Goal: Task Accomplishment & Management: Manage account settings

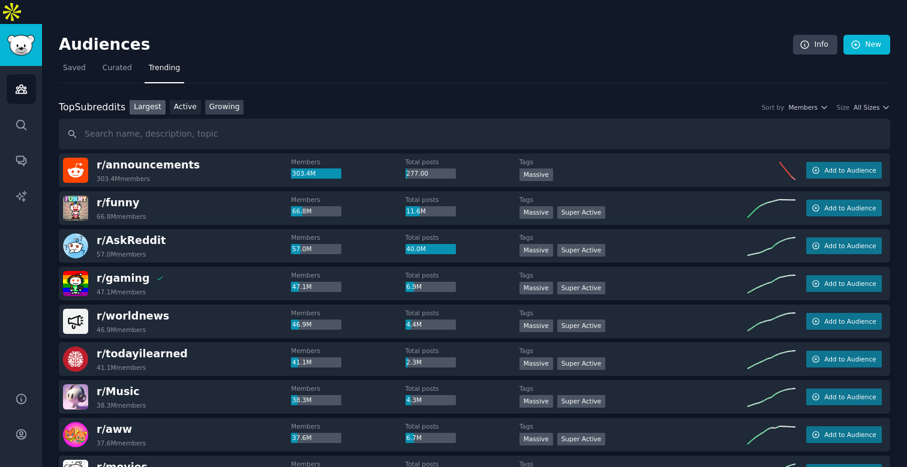
click at [217, 100] on link "Growing" at bounding box center [224, 107] width 39 height 15
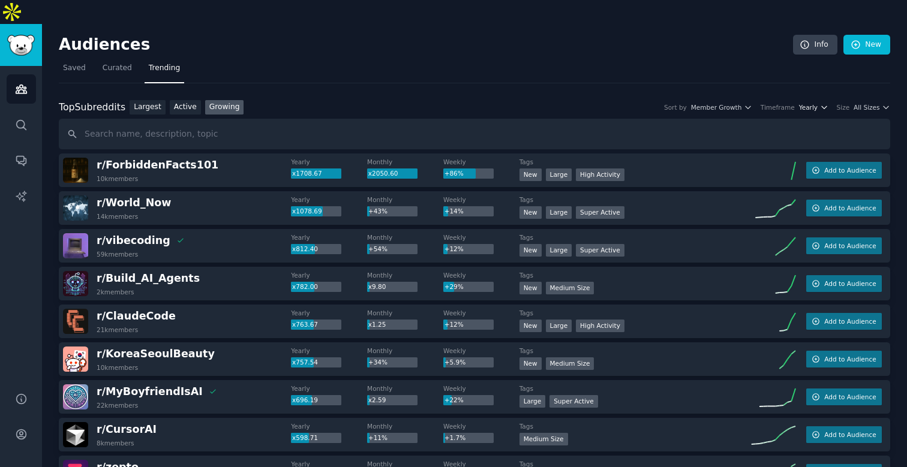
click at [820, 103] on icon "button" at bounding box center [824, 107] width 8 height 8
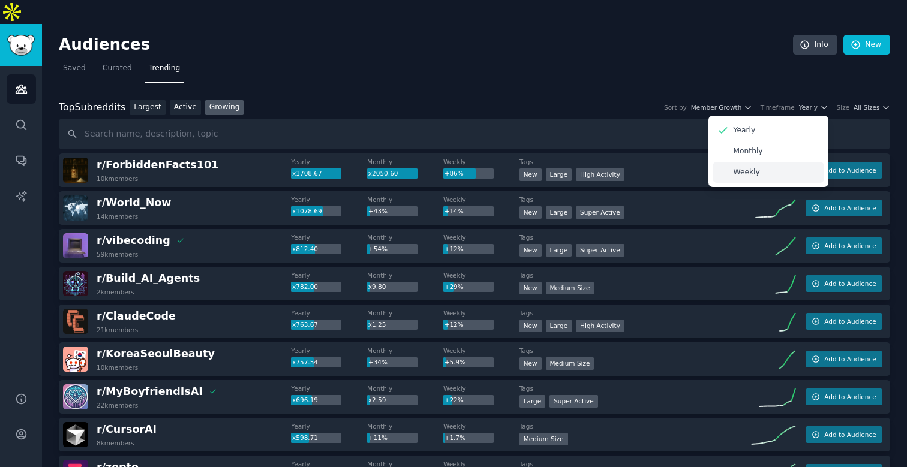
click at [775, 162] on div "Weekly" at bounding box center [768, 172] width 112 height 21
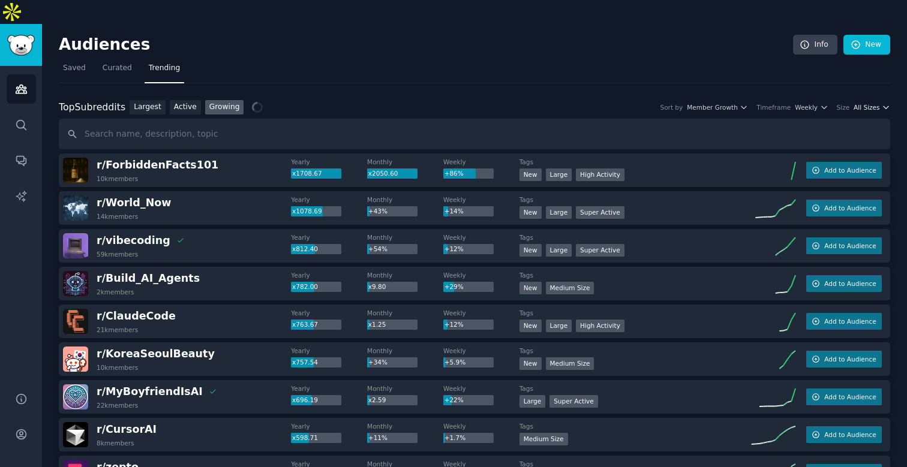
click at [855, 103] on span "All Sizes" at bounding box center [866, 107] width 26 height 8
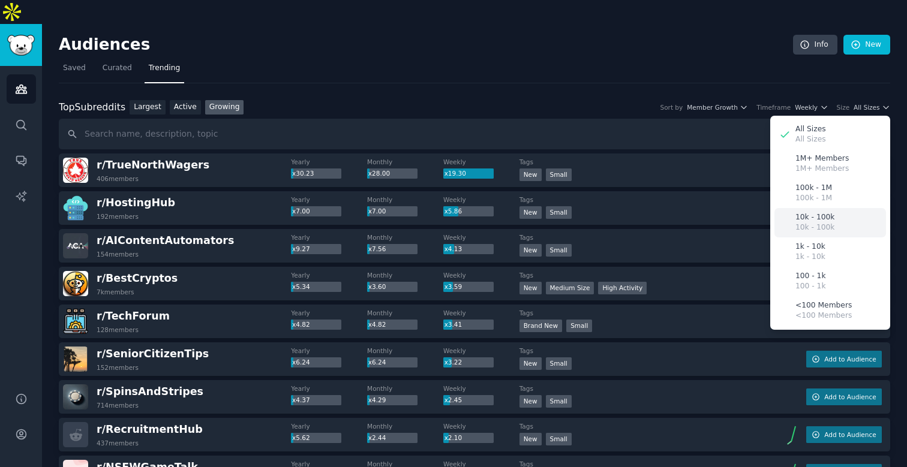
click at [823, 222] on p "10k - 100k" at bounding box center [814, 227] width 39 height 11
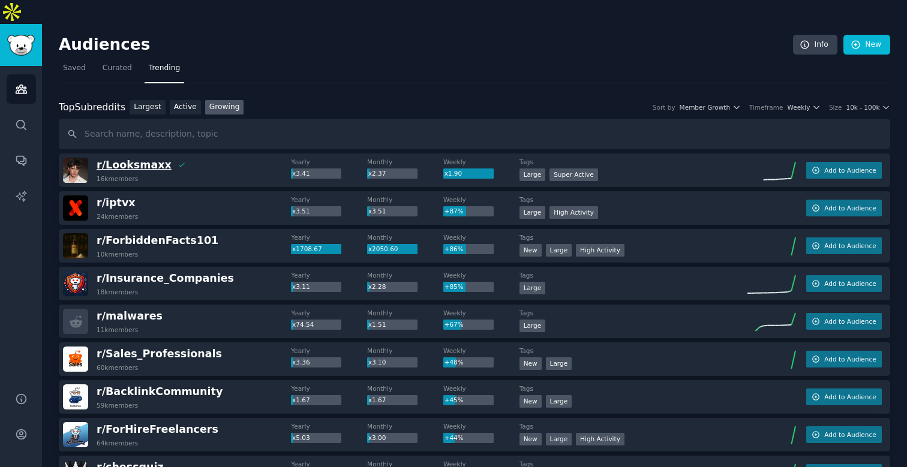
click at [144, 159] on span "r/ Looksmaxx" at bounding box center [134, 165] width 75 height 12
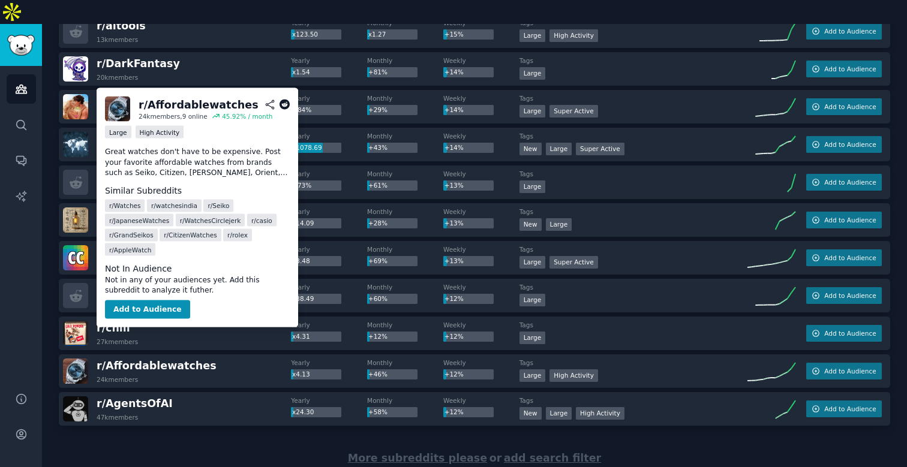
scroll to position [1611, 0]
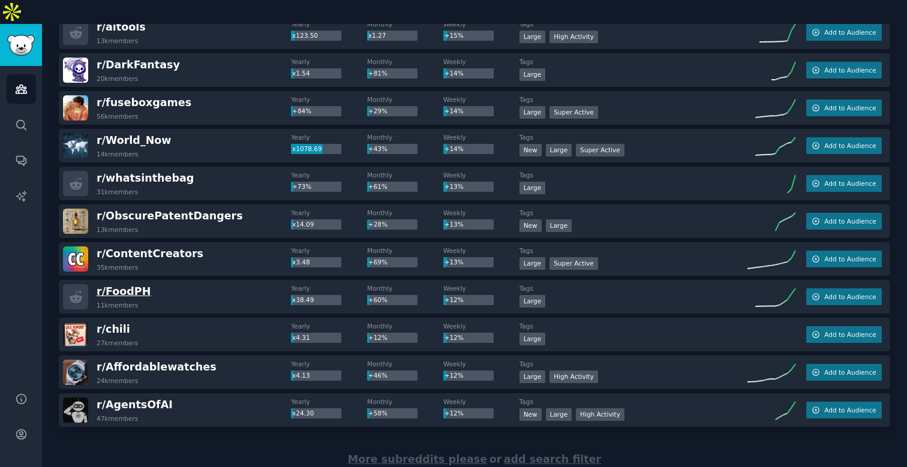
click at [130, 285] on span "r/ FoodPH" at bounding box center [124, 291] width 54 height 12
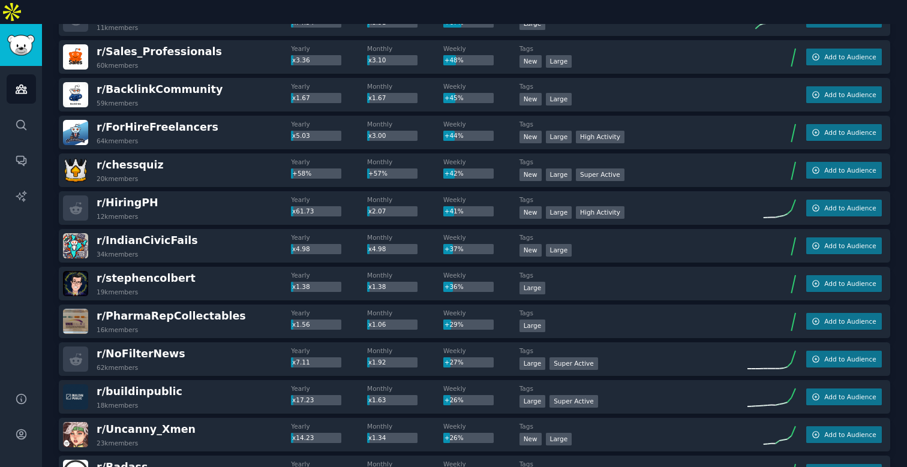
scroll to position [0, 0]
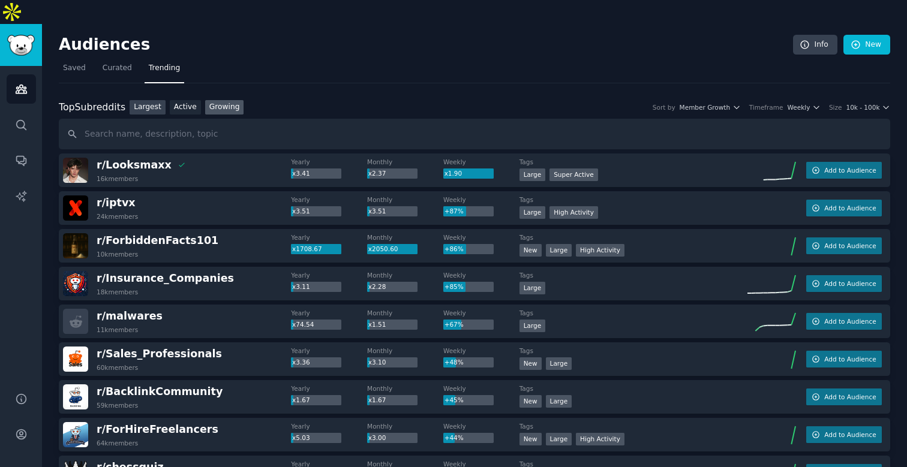
click at [155, 100] on link "Largest" at bounding box center [148, 107] width 36 height 15
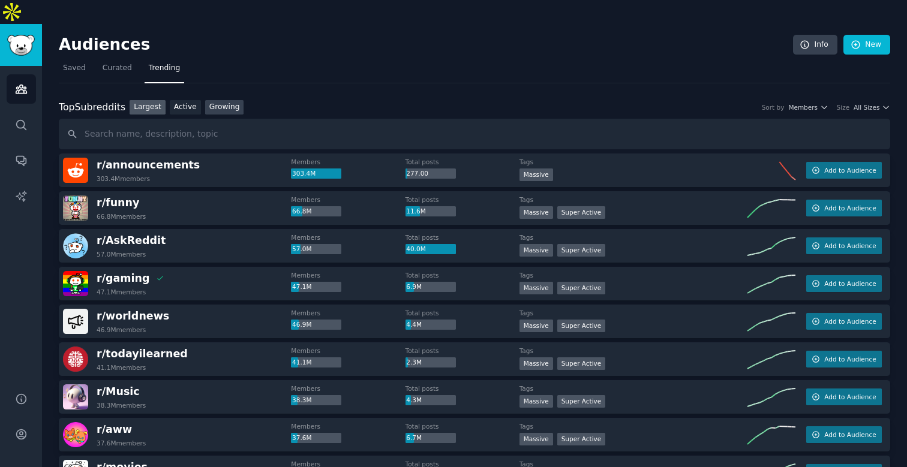
click at [210, 100] on link "Growing" at bounding box center [224, 107] width 39 height 15
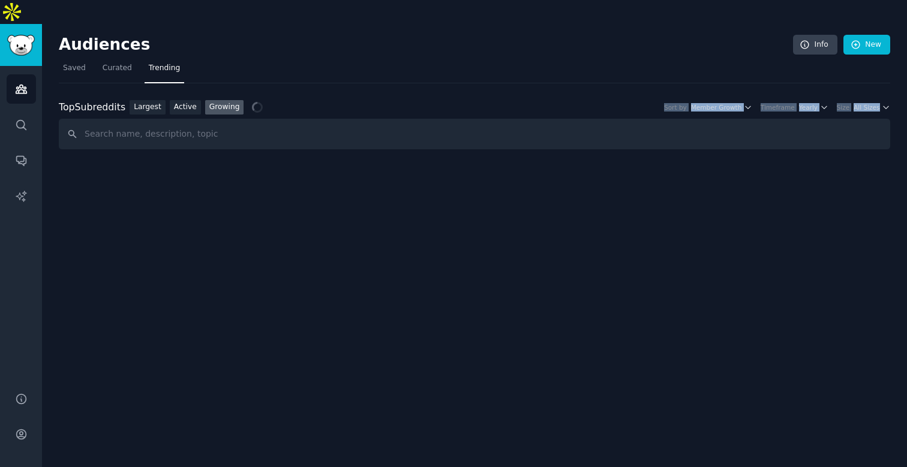
click at [863, 97] on div "Top Subreddits Top Subreddits Largest Active Growing Sort by Member Growth Time…" at bounding box center [474, 116] width 831 height 67
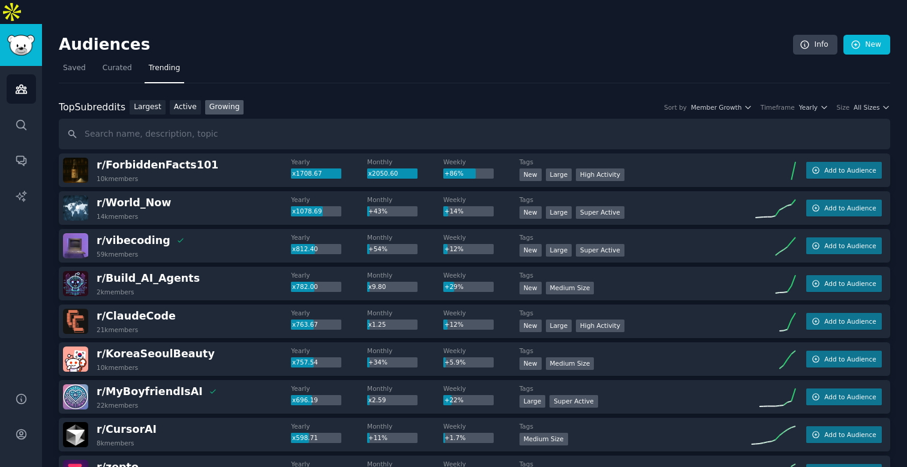
click at [809, 100] on div "Top Subreddits Top Subreddits Largest Active Growing Sort by Member Growth Time…" at bounding box center [474, 107] width 831 height 15
click at [817, 100] on div "Top Subreddits Top Subreddits Largest Active Growing Sort by Member Growth Time…" at bounding box center [474, 107] width 831 height 15
click at [820, 103] on icon "button" at bounding box center [824, 107] width 8 height 8
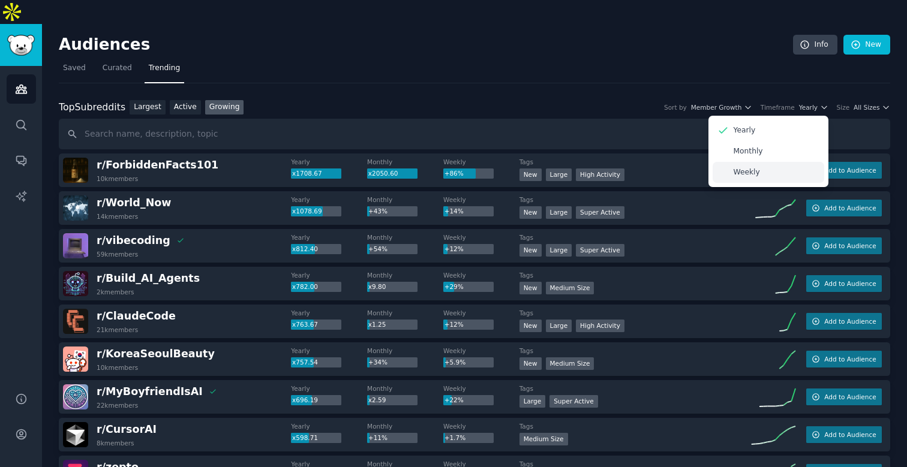
click at [798, 162] on div "Weekly" at bounding box center [768, 172] width 112 height 21
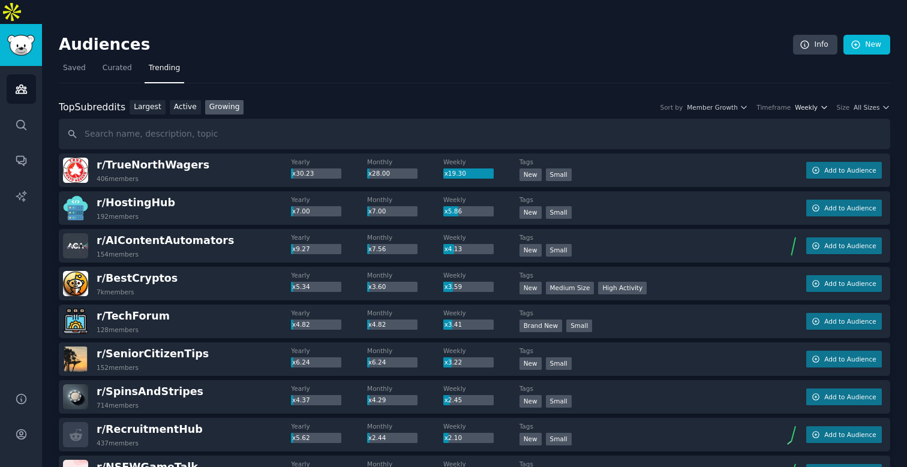
click at [811, 103] on span "Weekly" at bounding box center [806, 107] width 23 height 8
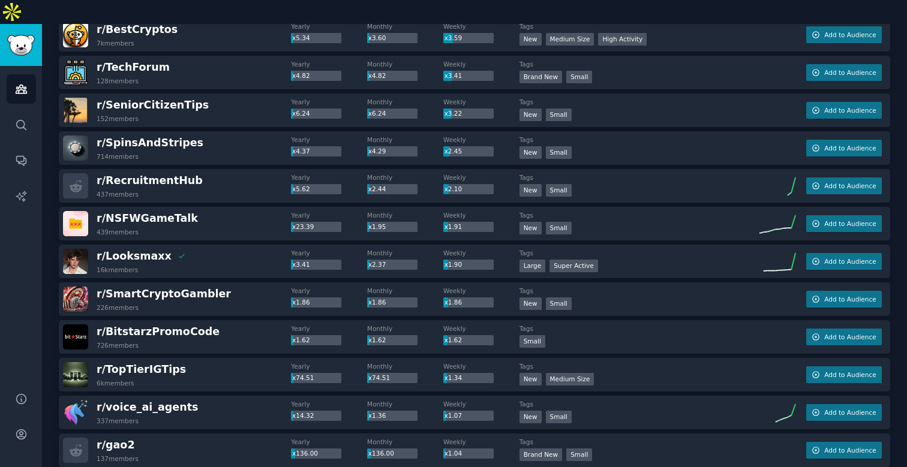
scroll to position [249, 0]
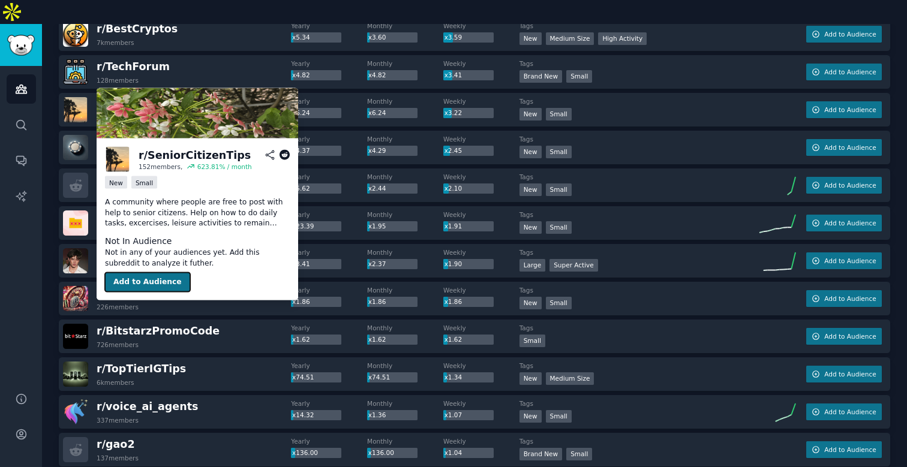
click at [140, 281] on button "Add to Audience" at bounding box center [147, 282] width 85 height 19
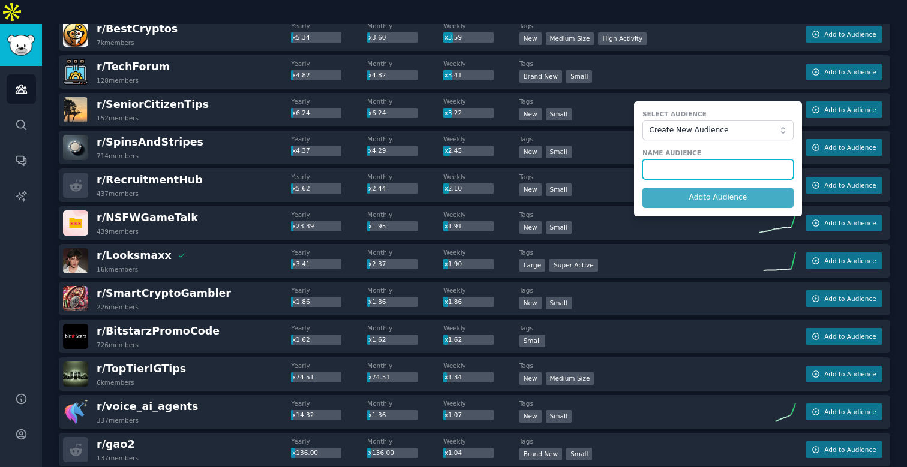
type input "5"
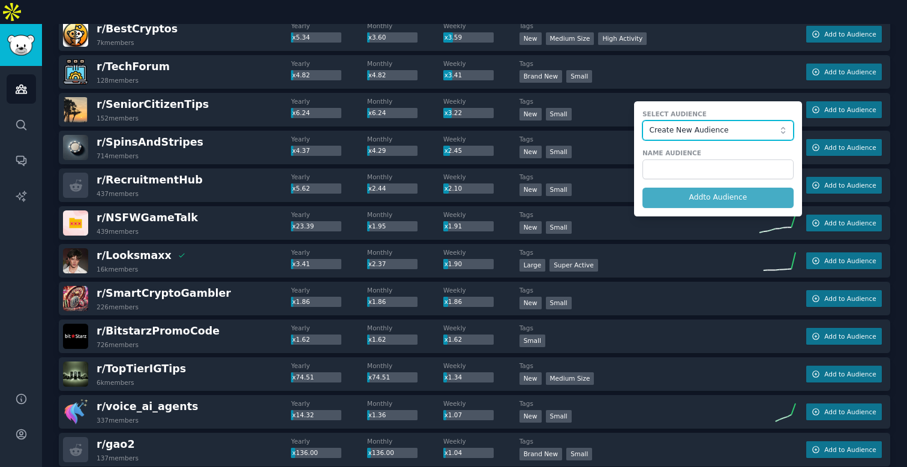
click at [739, 121] on button "Create New Audience" at bounding box center [717, 131] width 151 height 20
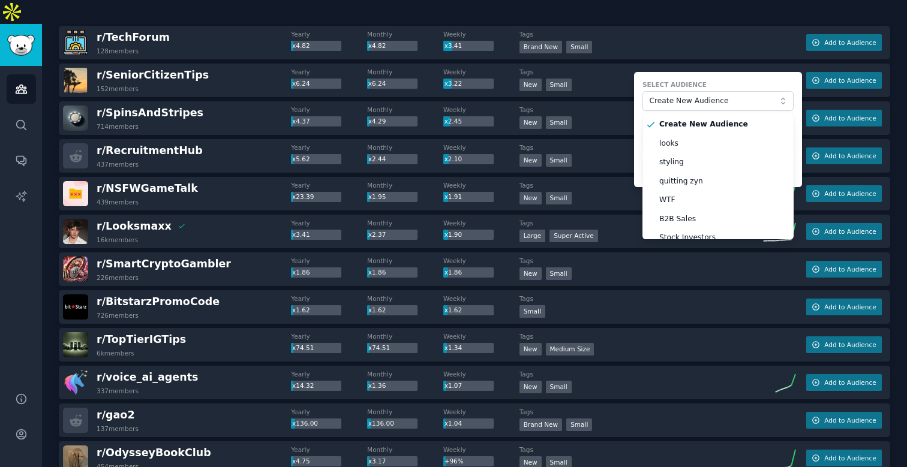
scroll to position [0, 0]
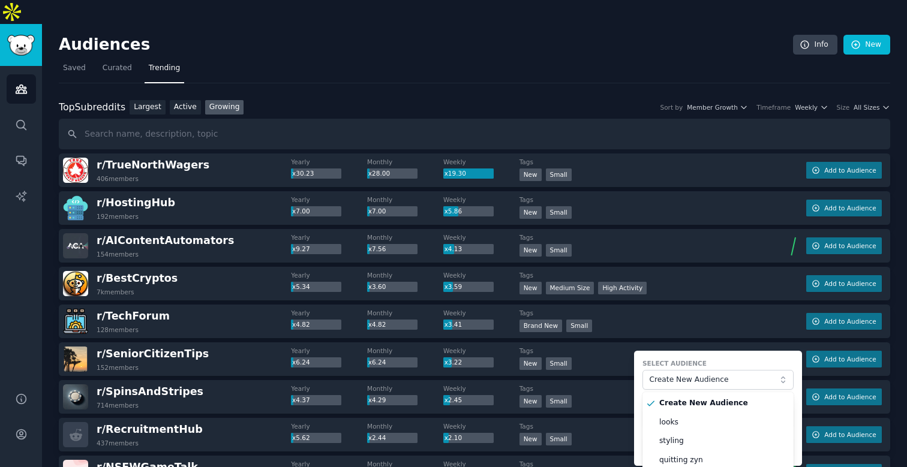
click at [634, 351] on form "Select Audience Create New Audience Create New Audience looks styling quitting …" at bounding box center [718, 408] width 168 height 115
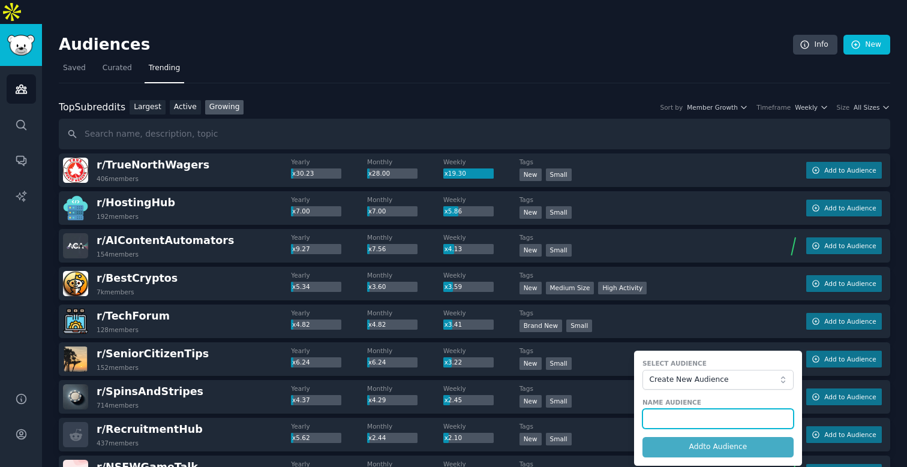
click at [663, 409] on input "text" at bounding box center [717, 419] width 151 height 20
type input "50nup"
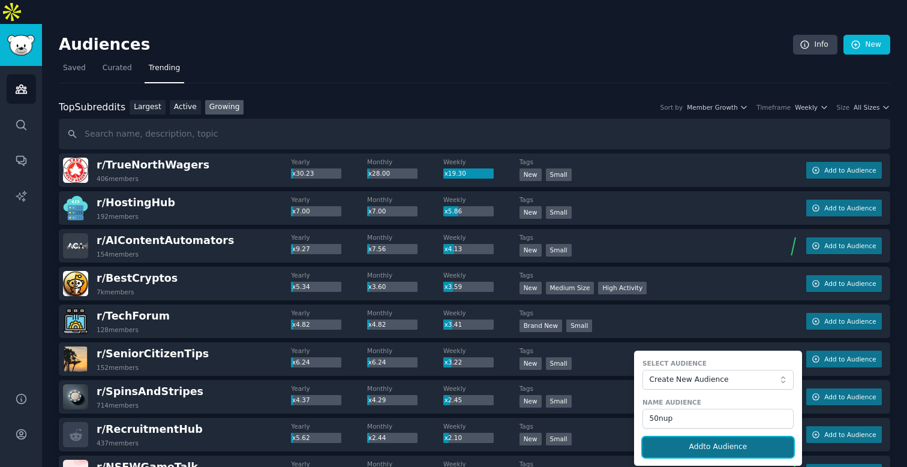
click at [672, 437] on button "Add to Audience" at bounding box center [717, 447] width 151 height 20
